Goal: Task Accomplishment & Management: Manage account settings

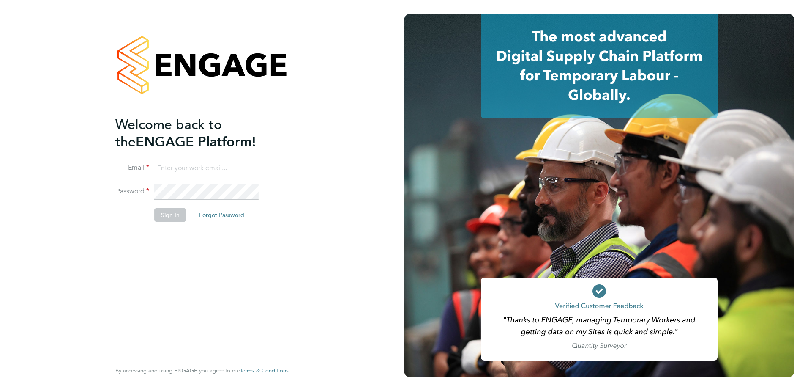
type input "erika.soennecken@vistry.co.uk"
click at [172, 221] on li "Sign In Forgot Password" at bounding box center [197, 219] width 165 height 22
click at [175, 216] on button "Sign In" at bounding box center [170, 215] width 32 height 14
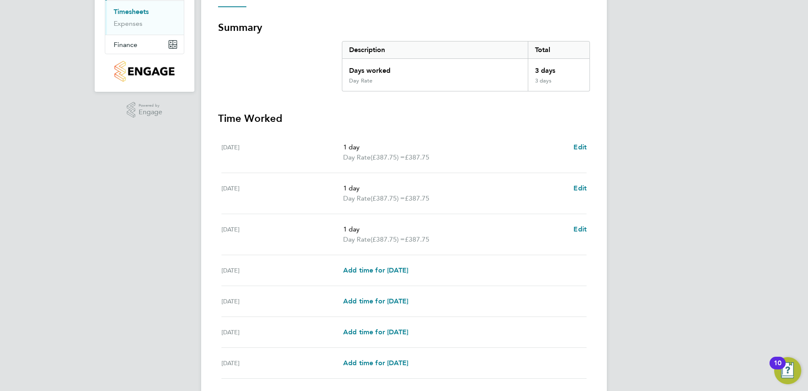
scroll to position [73, 0]
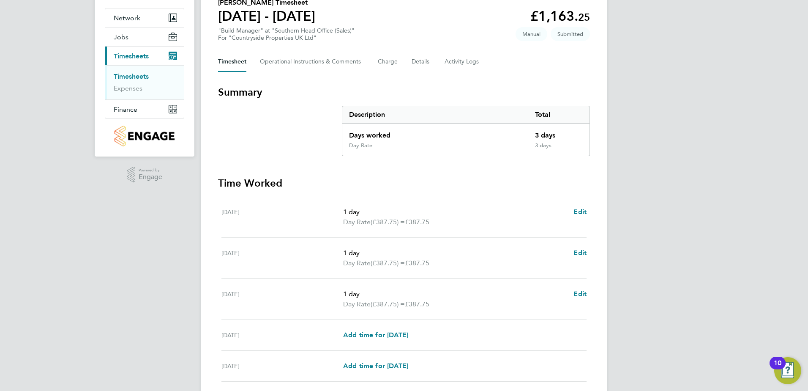
drag, startPoint x: 532, startPoint y: 134, endPoint x: 564, endPoint y: 134, distance: 32.5
click at [564, 134] on div "3 days" at bounding box center [559, 132] width 62 height 19
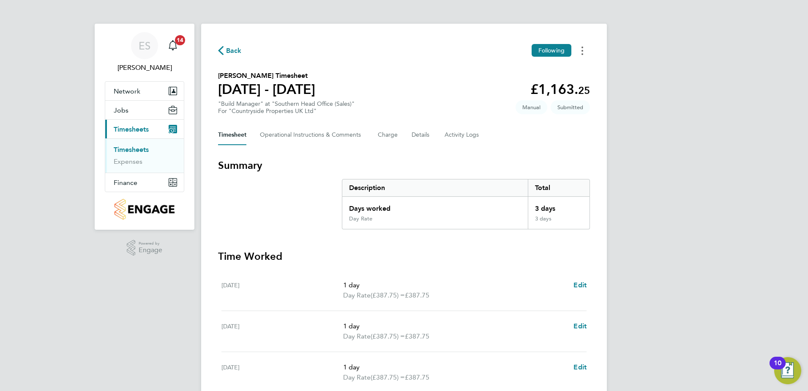
click at [587, 46] on button "Timesheets Menu" at bounding box center [582, 50] width 15 height 13
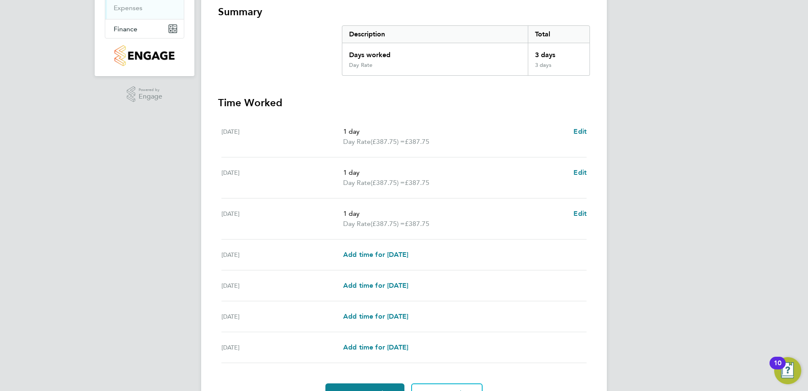
scroll to position [200, 0]
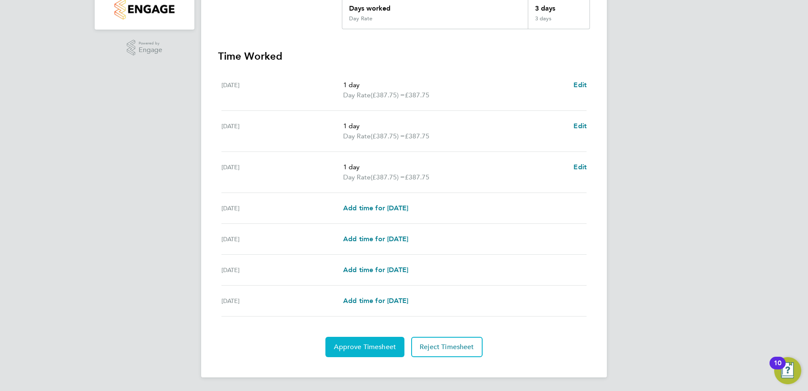
click at [352, 339] on button "Approve Timesheet" at bounding box center [364, 346] width 79 height 20
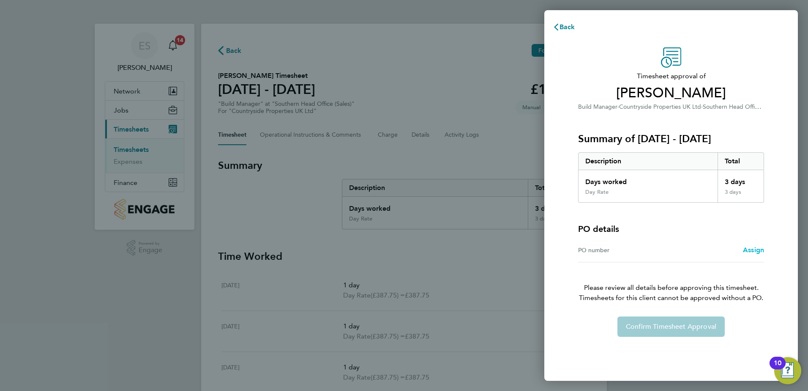
click at [760, 247] on span "Assign" at bounding box center [753, 250] width 21 height 8
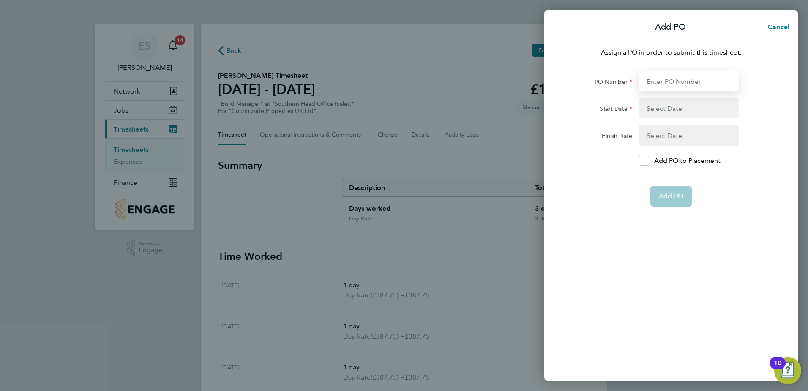
click at [676, 88] on input "PO Number" at bounding box center [689, 81] width 100 height 20
type input "O-10/04305"
type input "25 Jul 25"
type input "30 Sep 25"
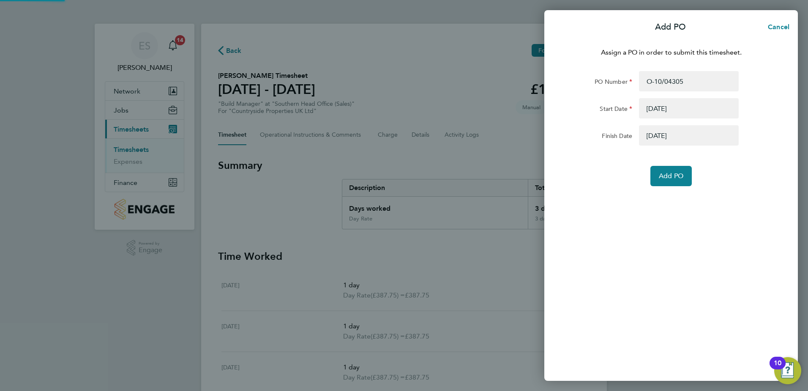
click at [666, 192] on div "Assign a PO in order to submit this timesheet. PO Number O-10/04305 Start Date …" at bounding box center [671, 208] width 254 height 343
click at [665, 168] on button "Add PO" at bounding box center [670, 176] width 41 height 20
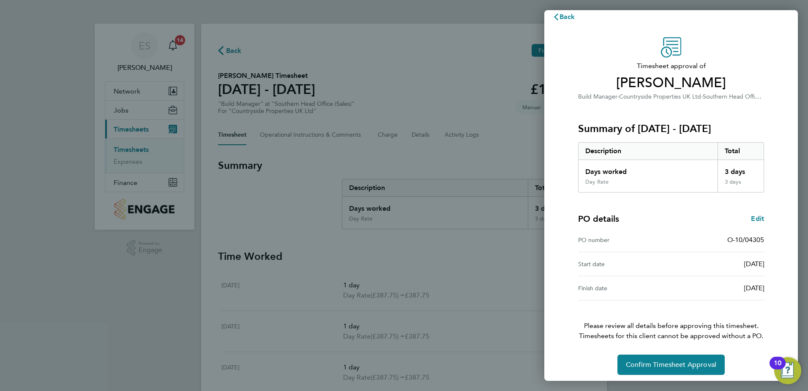
scroll to position [14, 0]
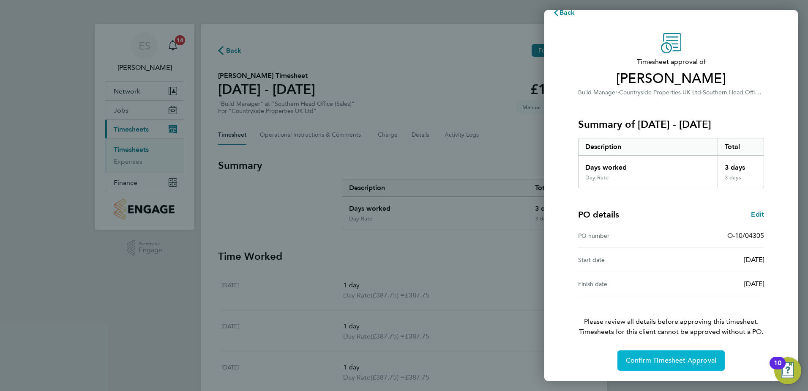
click at [663, 358] on span "Confirm Timesheet Approval" at bounding box center [671, 360] width 90 height 8
